Goal: Task Accomplishment & Management: Use online tool/utility

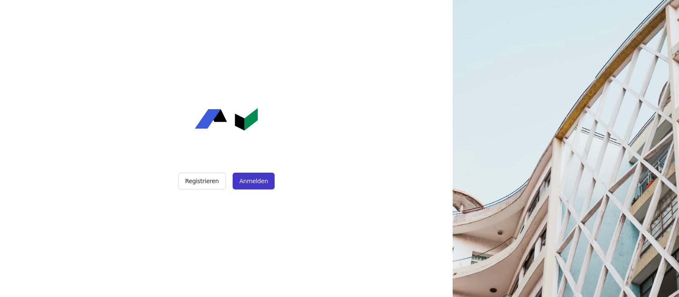
click at [263, 176] on button "Anmelden" at bounding box center [254, 181] width 42 height 17
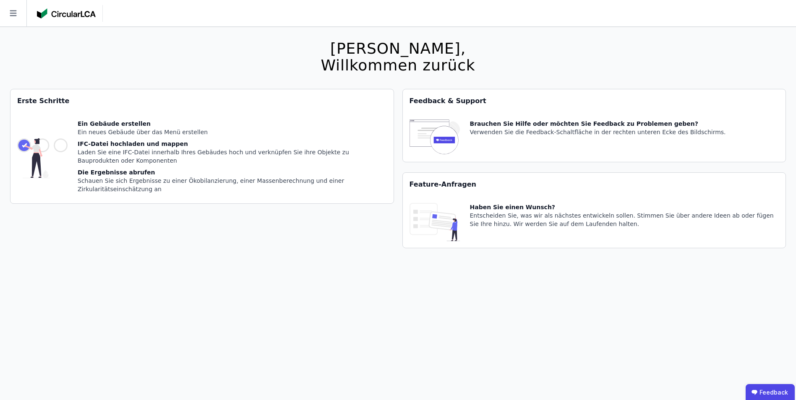
click at [88, 173] on div "Die Ergebnisse abrufen" at bounding box center [232, 172] width 309 height 8
click at [9, 15] on icon at bounding box center [13, 13] width 26 height 26
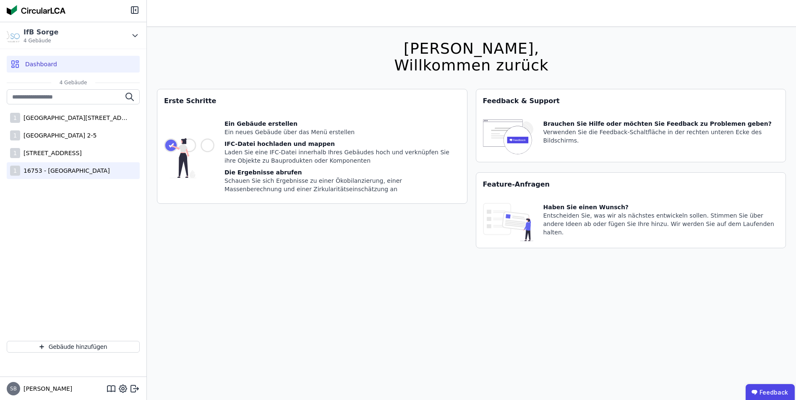
click at [44, 168] on div "16753 - [GEOGRAPHIC_DATA]" at bounding box center [65, 171] width 90 height 8
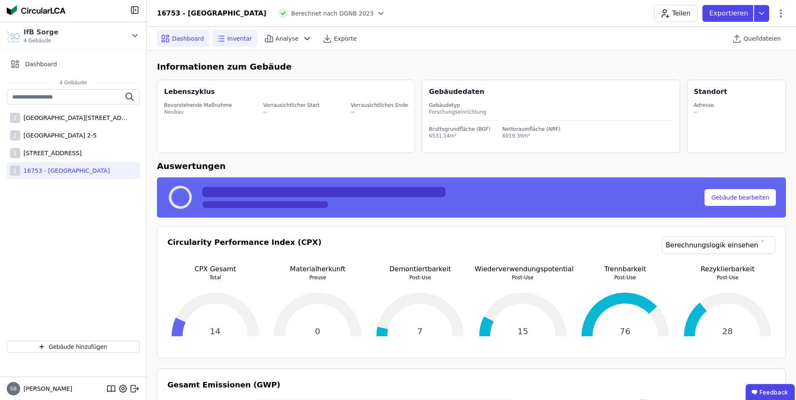
click at [239, 41] on span "Inventar" at bounding box center [240, 38] width 25 height 8
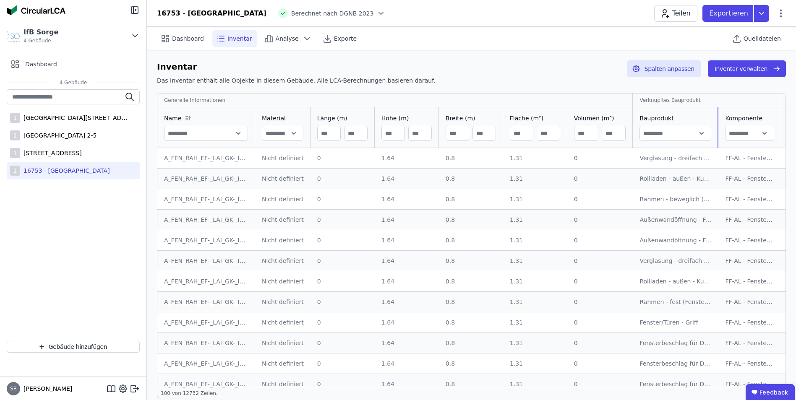
drag, startPoint x: 689, startPoint y: 112, endPoint x: 707, endPoint y: 123, distance: 20.7
click at [678, 123] on div at bounding box center [718, 127] width 1 height 40
click at [678, 99] on div "Verknüpftes Bauprodukt" at bounding box center [705, 100] width 144 height 10
drag, startPoint x: 707, startPoint y: 116, endPoint x: 782, endPoint y: 213, distance: 123.0
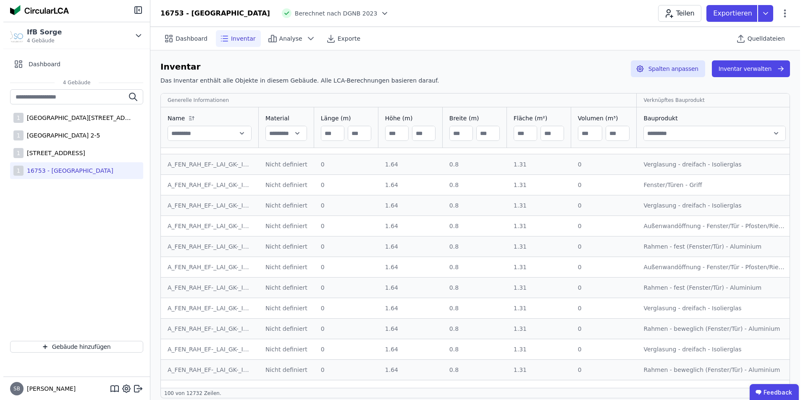
scroll to position [923, 0]
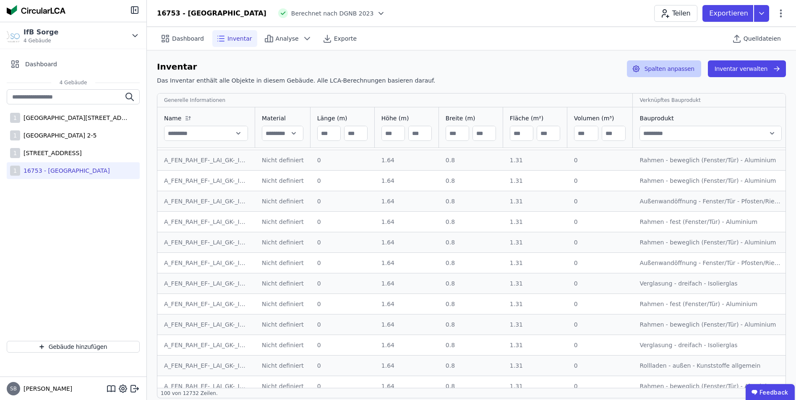
click at [678, 61] on button "Spalten anpassen" at bounding box center [664, 68] width 74 height 17
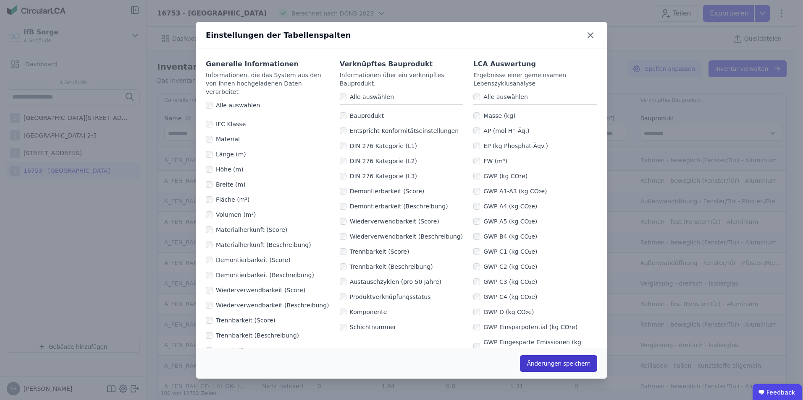
click at [554, 296] on button "Änderungen speichern" at bounding box center [558, 364] width 77 height 17
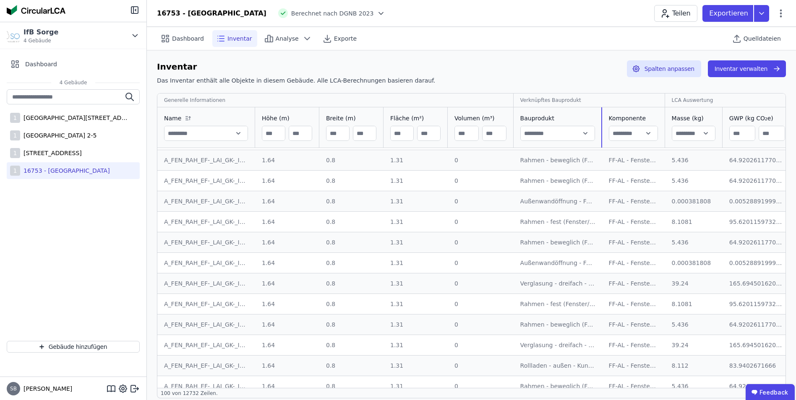
drag, startPoint x: 668, startPoint y: 115, endPoint x: 599, endPoint y: 122, distance: 69.5
click at [599, 122] on div "Bauprodukt" at bounding box center [558, 127] width 88 height 40
click at [664, 102] on div "LCA Auswertung" at bounding box center [727, 100] width 127 height 10
drag, startPoint x: 661, startPoint y: 99, endPoint x: 661, endPoint y: 106, distance: 7.1
click at [661, 106] on th "Verknüpftes Bauprodukt" at bounding box center [589, 101] width 150 height 14
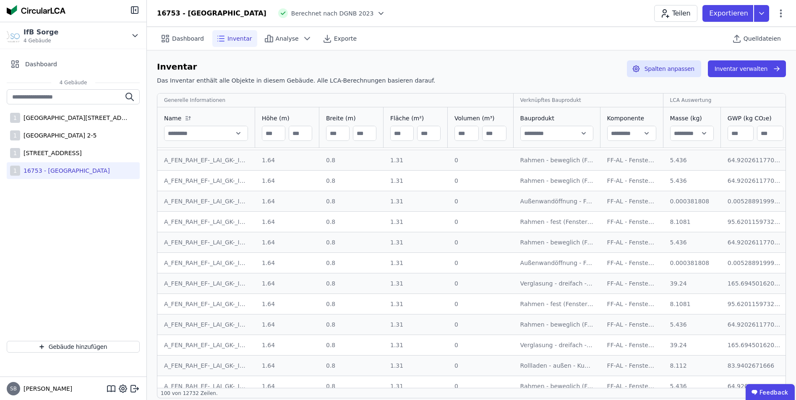
click at [601, 119] on div "Komponente" at bounding box center [632, 127] width 63 height 40
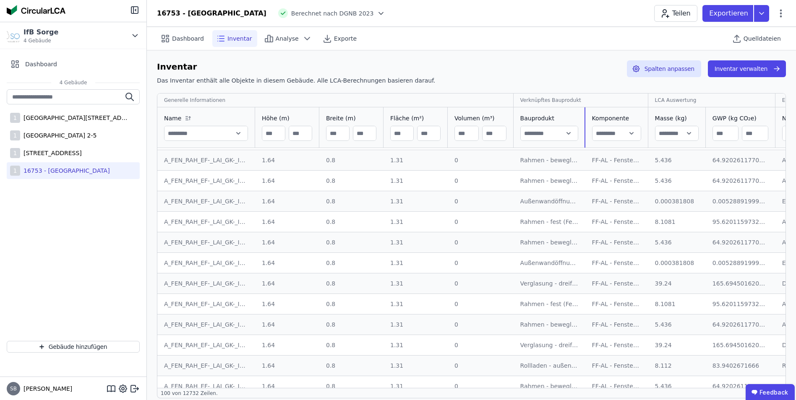
drag, startPoint x: 599, startPoint y: 119, endPoint x: 584, endPoint y: 128, distance: 17.4
click at [678, 13] on icon at bounding box center [781, 13] width 10 height 10
click at [678, 31] on div "Gebäude bearbeiten" at bounding box center [745, 33] width 81 height 15
select select "**********"
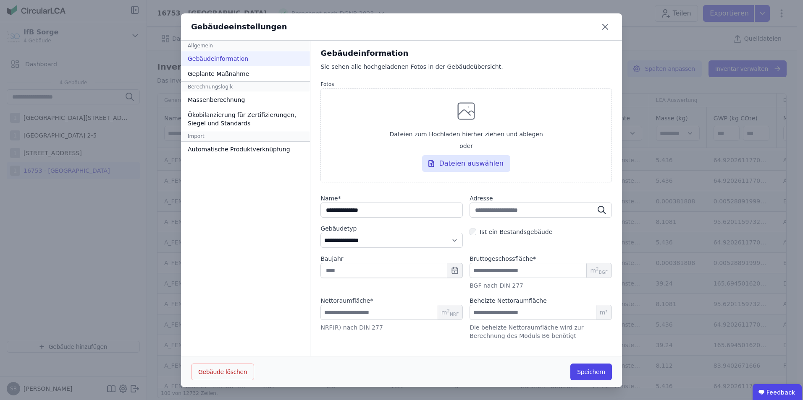
scroll to position [0, 0]
click at [209, 72] on div "Geplante Maßnahme" at bounding box center [245, 73] width 129 height 15
select select "*"
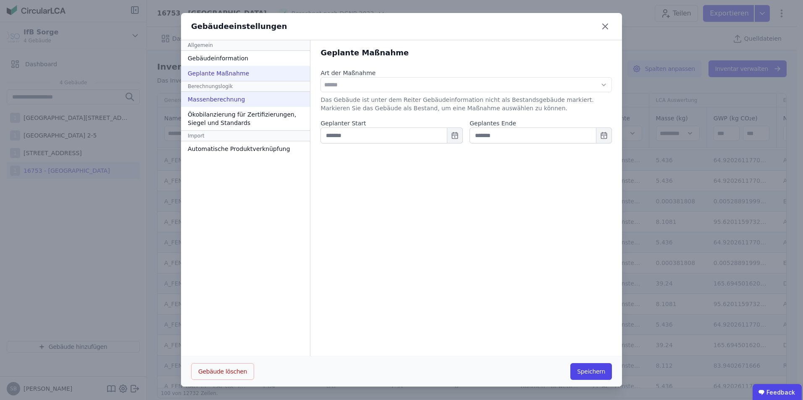
click at [210, 98] on div "Massenberechnung" at bounding box center [245, 99] width 129 height 15
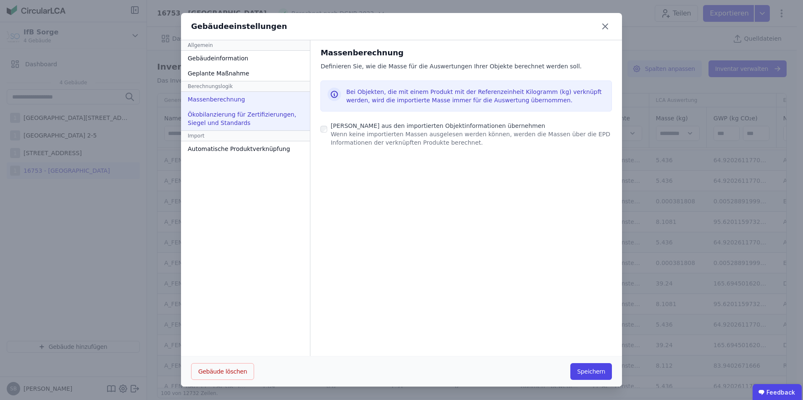
click at [221, 119] on div "Ökobilanzierung für Zertifizierungen, Siegel und Standards" at bounding box center [245, 119] width 129 height 24
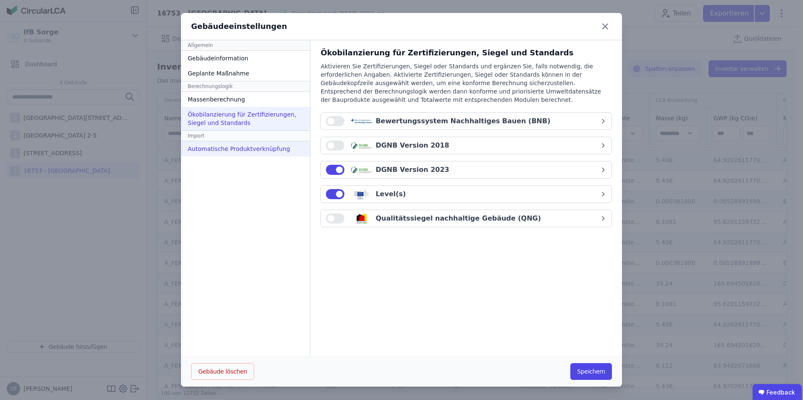
click at [222, 147] on div "Automatische Produktverknüpfung" at bounding box center [245, 148] width 129 height 15
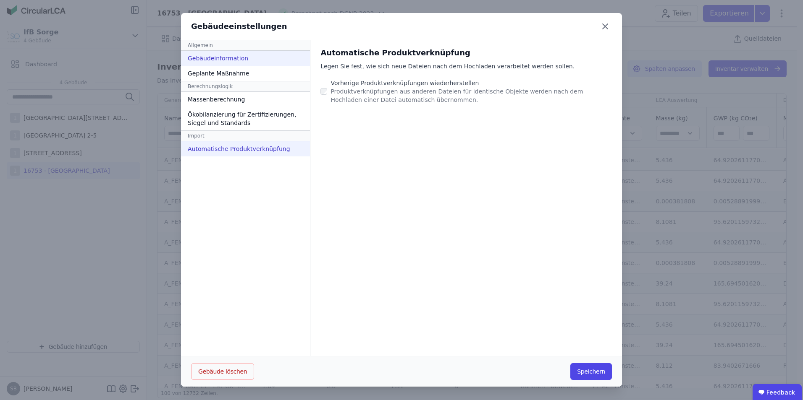
click at [202, 60] on div "Gebäudeinformation" at bounding box center [245, 58] width 129 height 15
select select "**********"
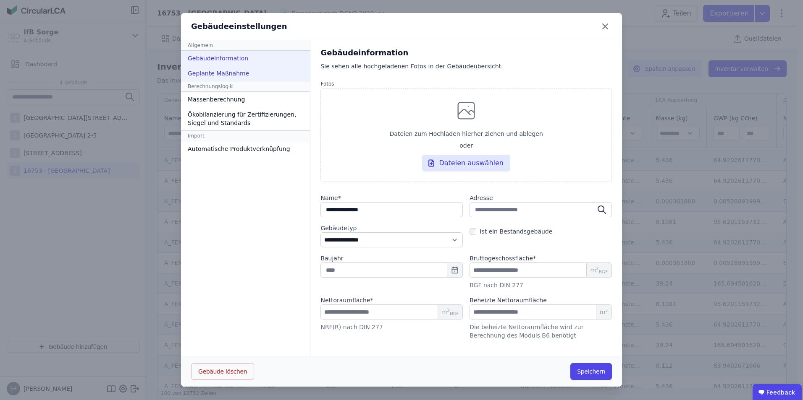
click at [209, 72] on div "Geplante Maßnahme" at bounding box center [245, 73] width 129 height 15
select select "*"
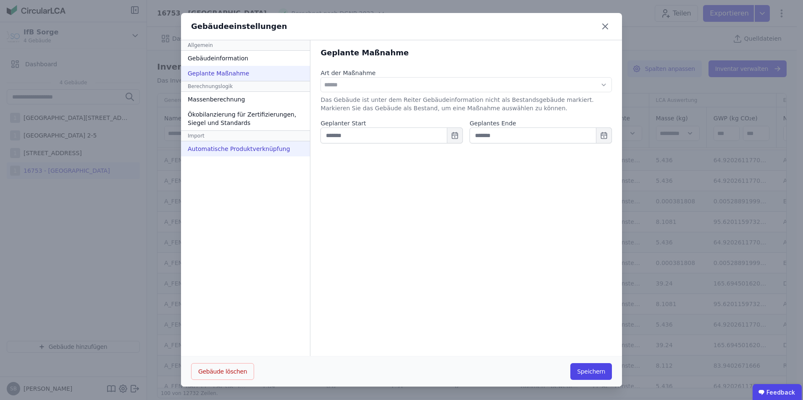
click at [225, 152] on div "Automatische Produktverknüpfung" at bounding box center [245, 148] width 129 height 15
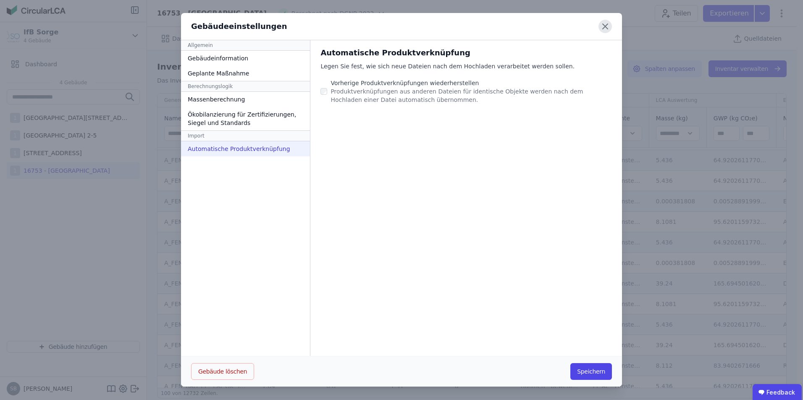
click at [602, 25] on icon at bounding box center [604, 26] width 13 height 13
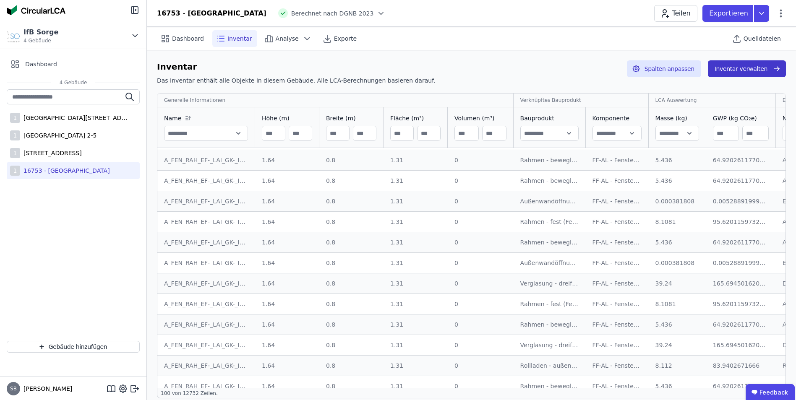
click at [678, 70] on button "Inventar verwalten" at bounding box center [747, 68] width 78 height 17
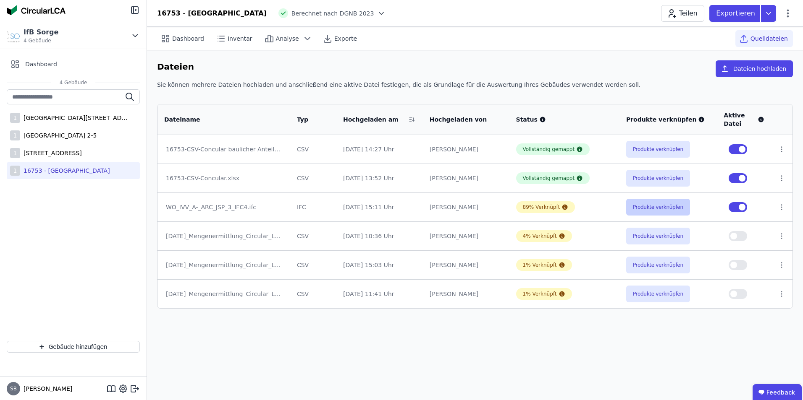
click at [665, 207] on button "Produkte verknüpfen" at bounding box center [658, 207] width 64 height 17
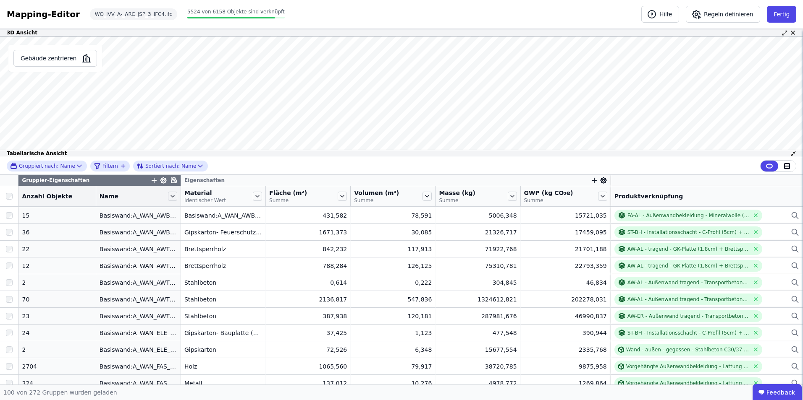
scroll to position [756, 0]
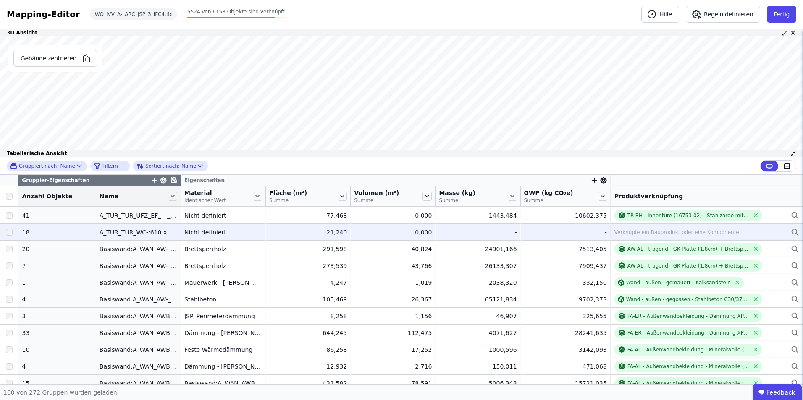
click at [113, 230] on div "A_TUR_TUR_WC-:610 x 2000" at bounding box center [138, 232] width 78 height 8
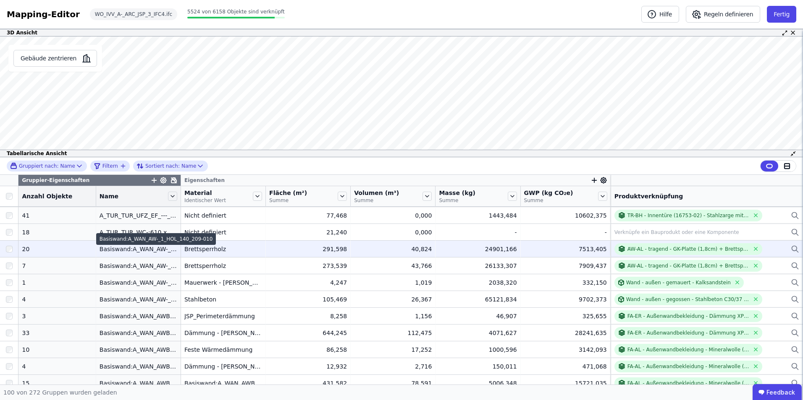
click at [119, 249] on div "Basiswand:A_WAN_AW-_1_HOL_140_209-010" at bounding box center [138, 249] width 78 height 8
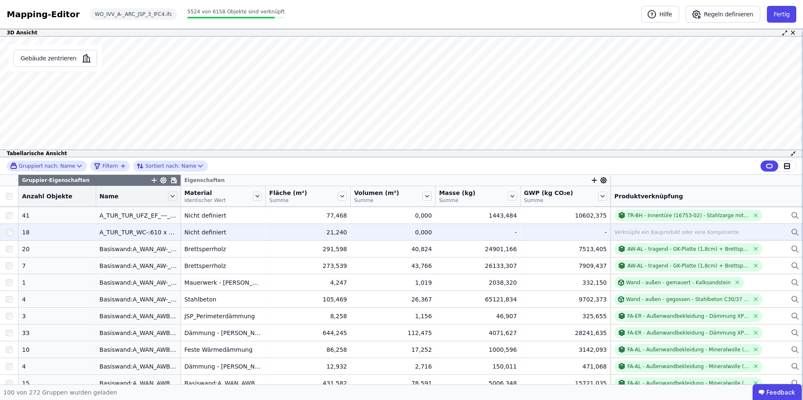
click at [640, 233] on div "Verknüpfe ein Bauprodukt oder eine Komponente" at bounding box center [676, 232] width 125 height 7
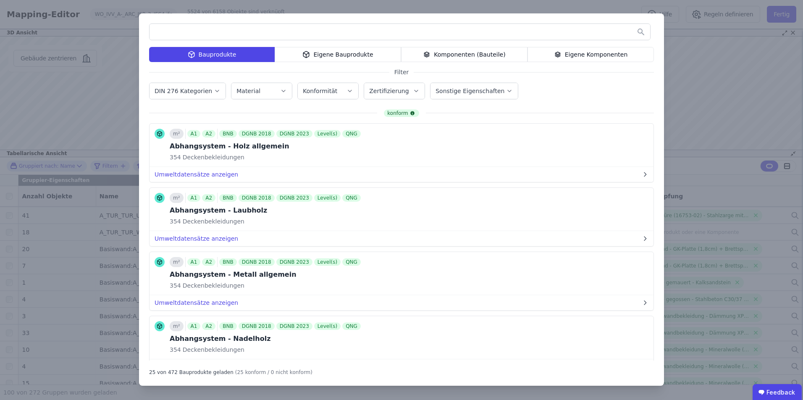
click at [79, 122] on div "Bauprodukte Eigene Bauprodukte Komponenten (Bauteile) Eigene Komponenten Filter…" at bounding box center [401, 200] width 803 height 400
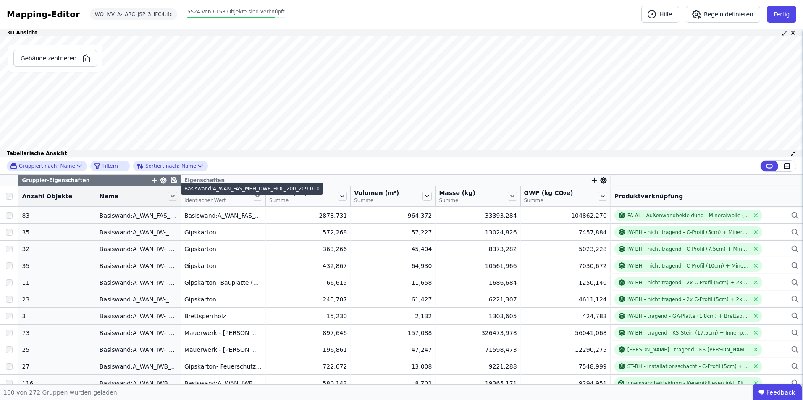
scroll to position [1049, 0]
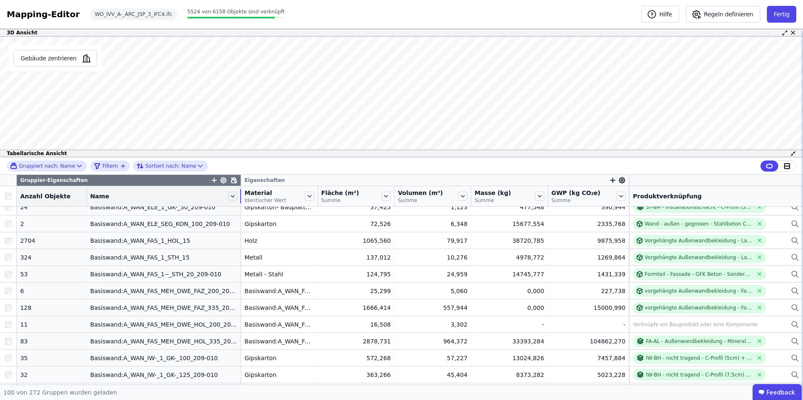
drag, startPoint x: 170, startPoint y: 196, endPoint x: 234, endPoint y: 199, distance: 64.3
click at [234, 199] on tr "Anzahl Objekte Name Material Identischer Wert Fläche (m²) Summe Volumen (m³) Su…" at bounding box center [401, 196] width 803 height 21
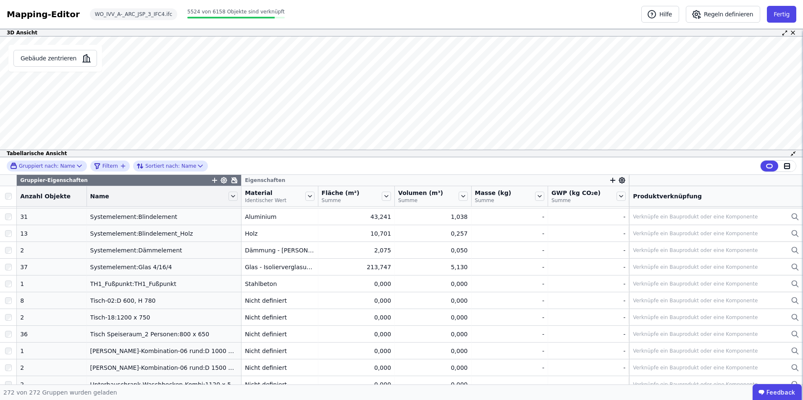
scroll to position [4054, 0]
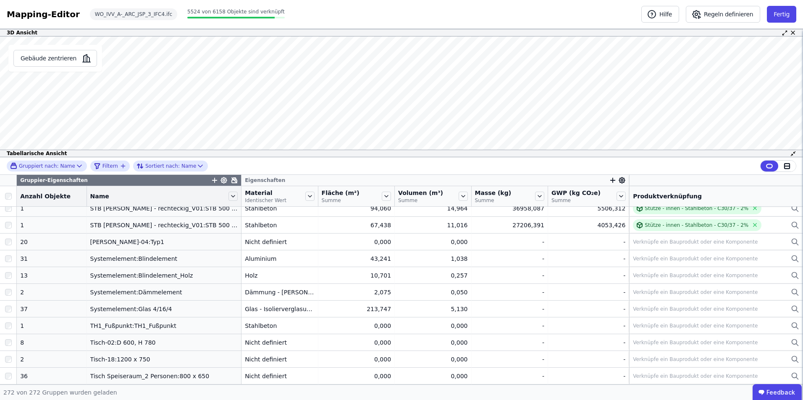
click at [456, 153] on div "Tabellarische Ansicht" at bounding box center [401, 154] width 803 height 8
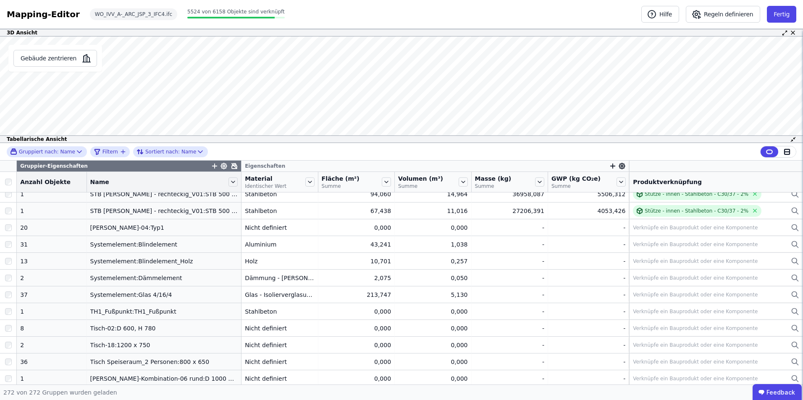
click at [446, 221] on div "3D Ansicht Gebäude zentrieren Es sind keine Objektdaten verfügbar Dieses Objekt…" at bounding box center [401, 207] width 803 height 356
click at [678, 33] on icon at bounding box center [783, 34] width 2 height 2
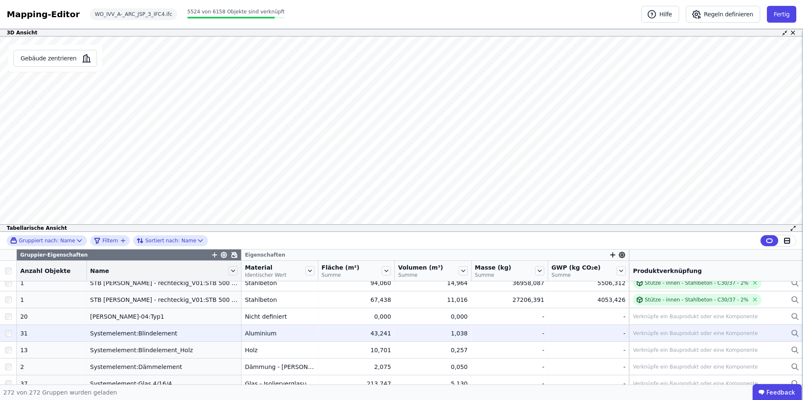
click at [195, 296] on td "Systemelement:Blindelement Systemelement:Blindelement" at bounding box center [164, 333] width 155 height 17
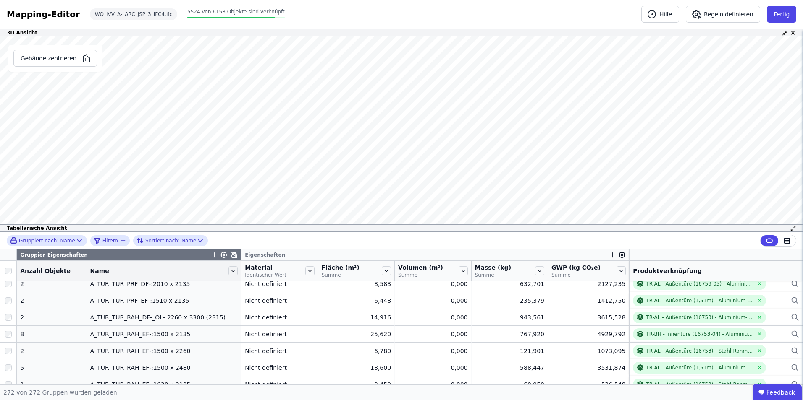
scroll to position [0, 0]
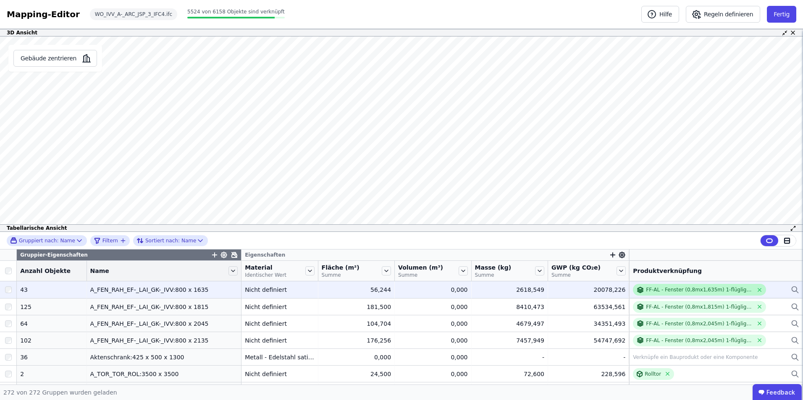
click at [672, 292] on div "FF-AL - Fenster (0,8mx1,635m) 1-flüglig (unterer Teil festverglast) - Aluminium…" at bounding box center [699, 290] width 107 height 7
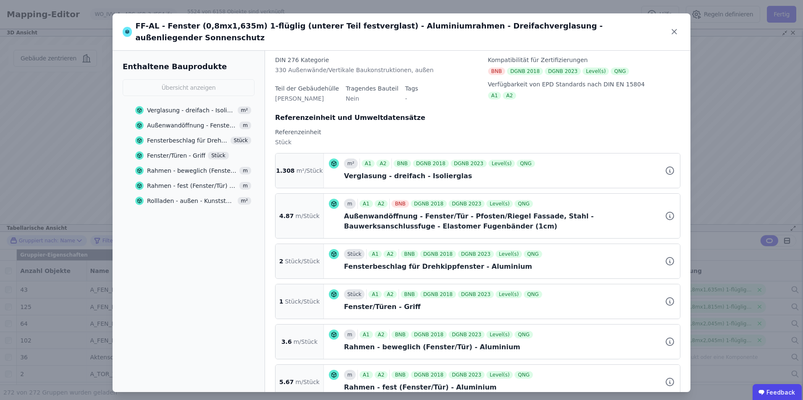
scroll to position [105, 0]
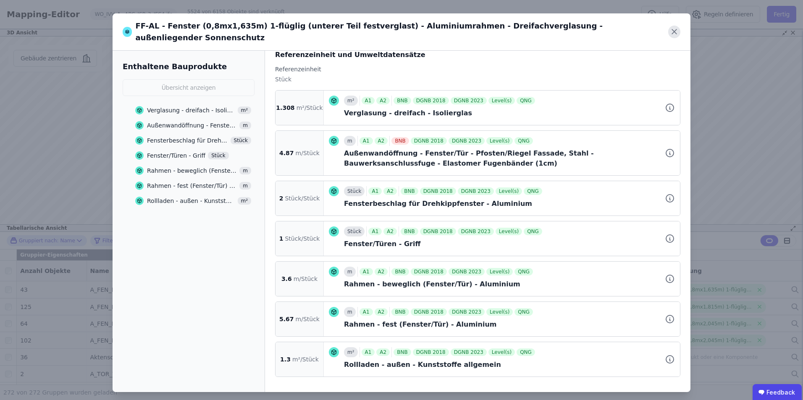
click at [674, 30] on icon at bounding box center [674, 32] width 5 height 5
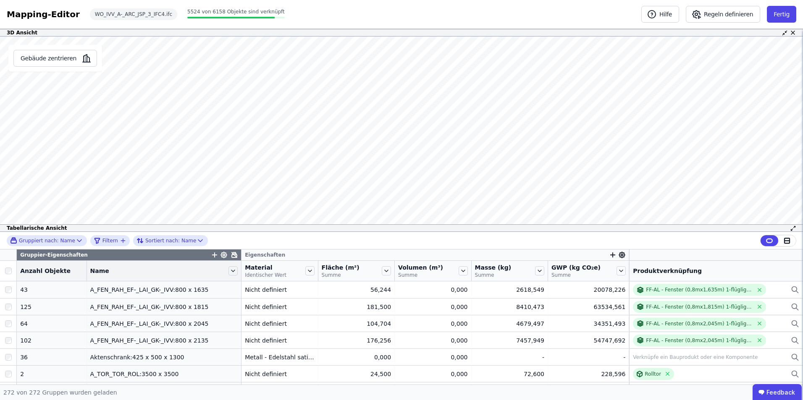
scroll to position [0, 0]
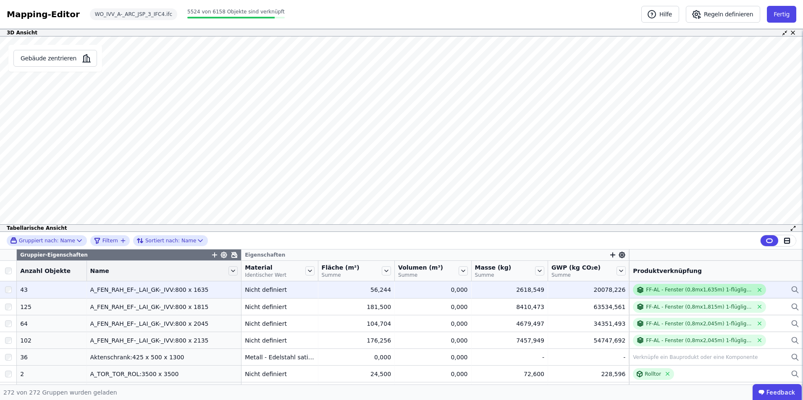
click at [662, 293] on div "FF-AL - Fenster (0,8mx1,635m) 1-flüglig (unterer Teil festverglast) - Aluminium…" at bounding box center [699, 290] width 107 height 7
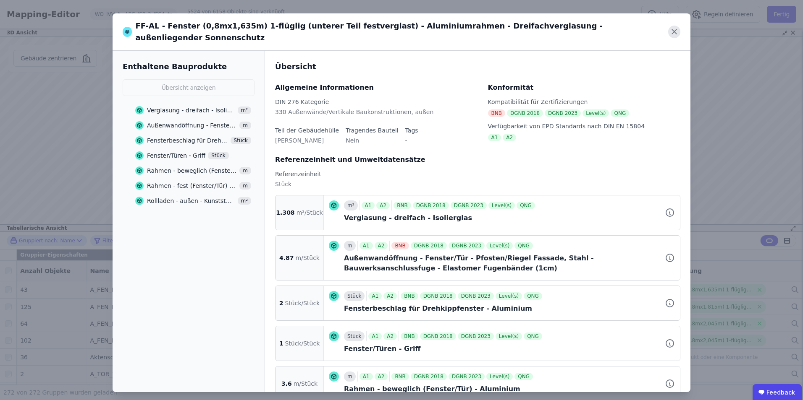
click at [674, 30] on icon at bounding box center [674, 32] width 5 height 5
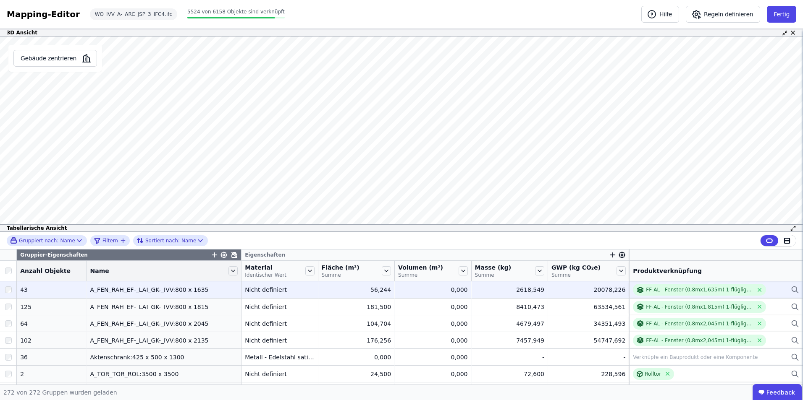
click at [113, 290] on div "A_FEN_RAH_EF-_LAI_GK-_IVV:800 x 1635" at bounding box center [164, 290] width 148 height 8
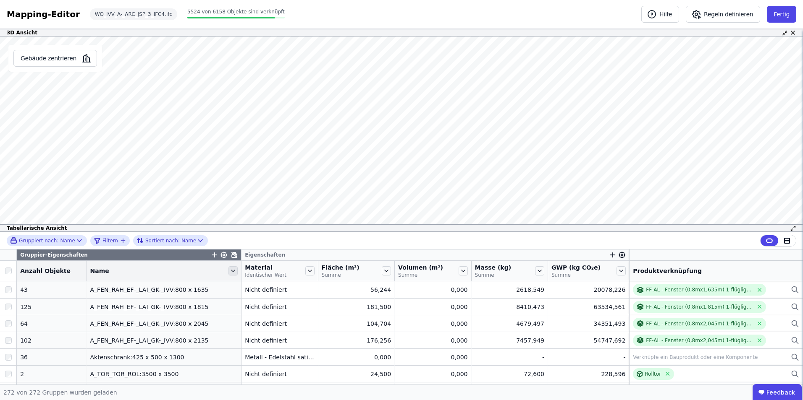
click at [228, 271] on icon at bounding box center [232, 271] width 9 height 9
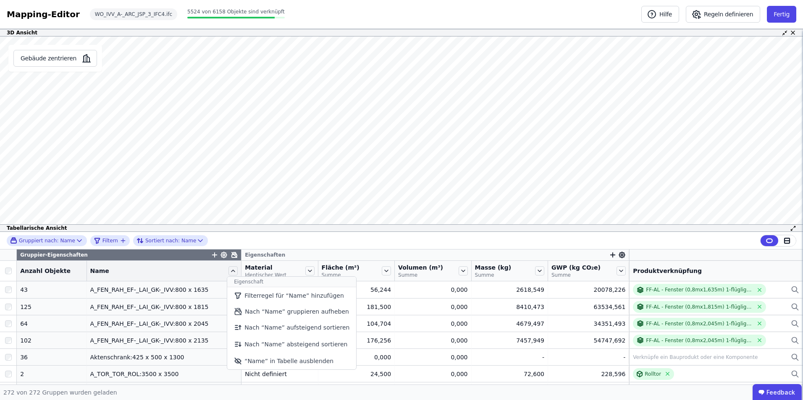
click at [185, 276] on div "Name Eigenschaft Filterregel für “Name” hinzufügen Alle Filterregeln für “Name”…" at bounding box center [164, 271] width 154 height 14
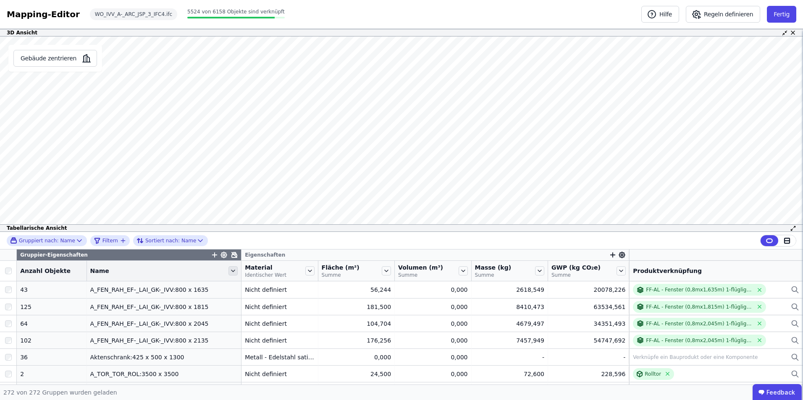
click at [228, 270] on icon at bounding box center [232, 271] width 9 height 9
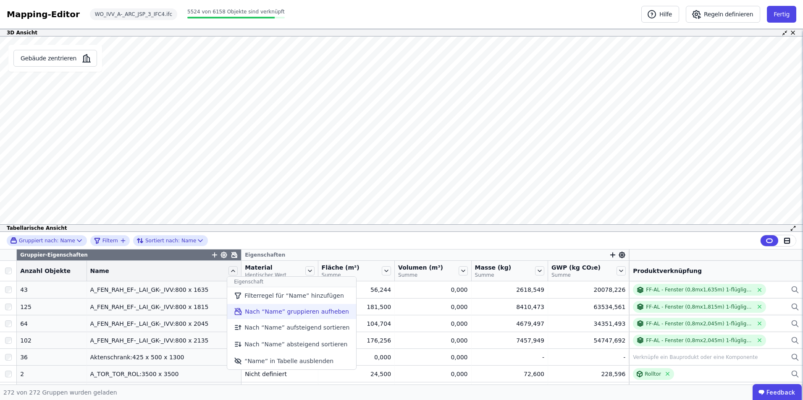
click at [246, 296] on li "Nach “Name” gruppieren aufheben" at bounding box center [291, 311] width 129 height 15
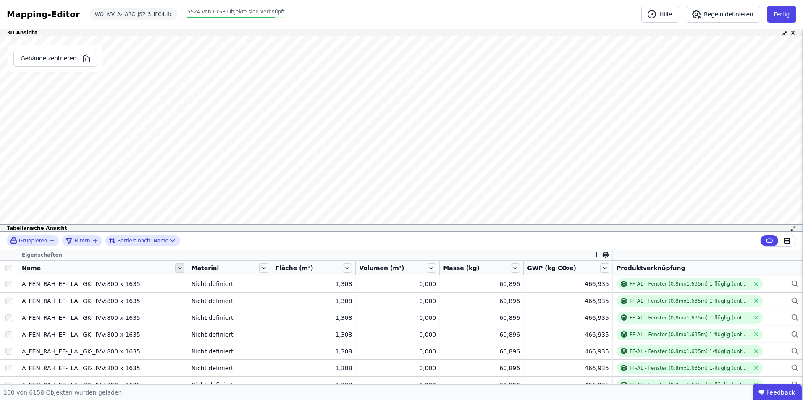
click at [178, 266] on icon at bounding box center [179, 268] width 9 height 9
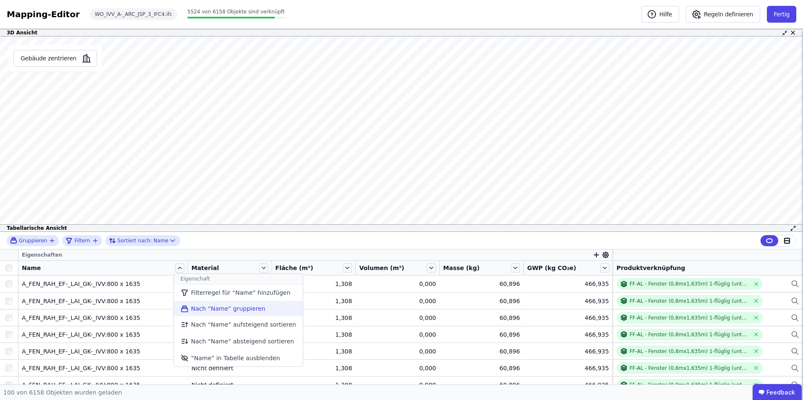
click at [236, 296] on li "Nach “Name” gruppieren" at bounding box center [238, 308] width 129 height 15
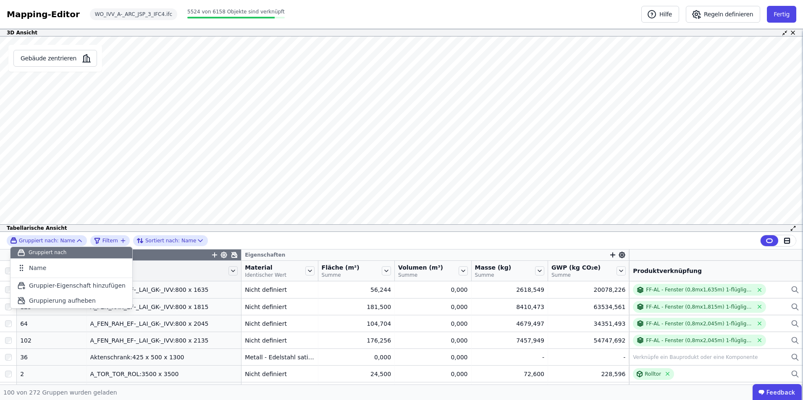
click at [197, 268] on div "Name" at bounding box center [158, 271] width 137 height 8
